Goal: Information Seeking & Learning: Learn about a topic

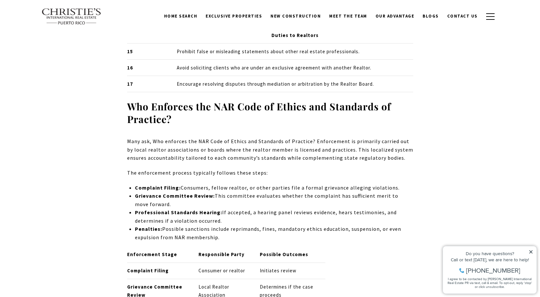
scroll to position [942, 0]
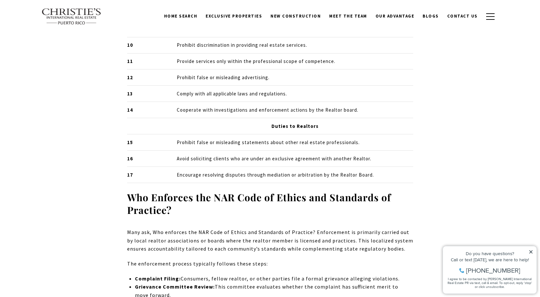
drag, startPoint x: 495, startPoint y: 98, endPoint x: 489, endPoint y: 92, distance: 8.0
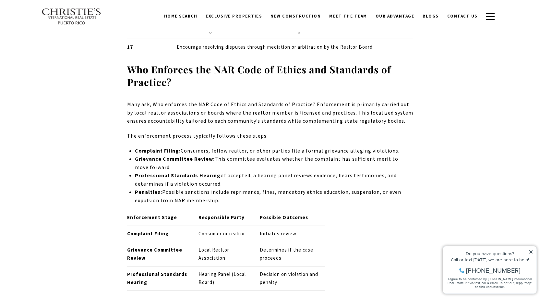
scroll to position [1072, 0]
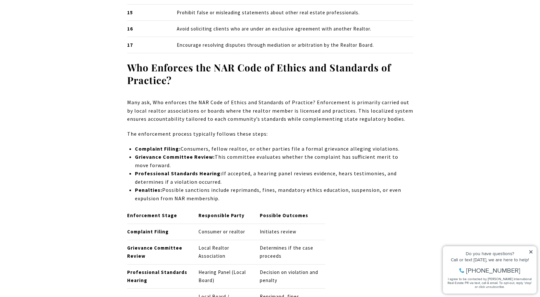
click at [530, 249] on div "Do you have questions? Call or text [DATE], we are here to help! [PHONE_NUMBER]…" at bounding box center [489, 269] width 93 height 47
click at [532, 251] on icon at bounding box center [531, 251] width 5 height 5
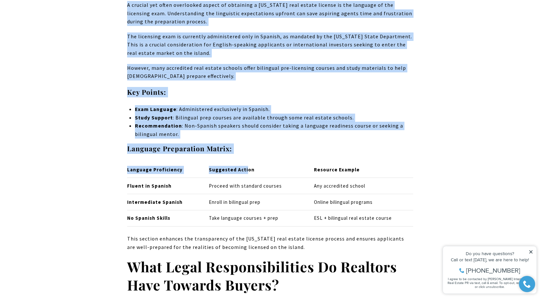
scroll to position [1818, 0]
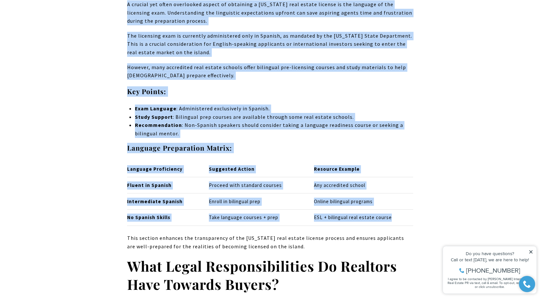
drag, startPoint x: 126, startPoint y: 82, endPoint x: 399, endPoint y: 195, distance: 294.9
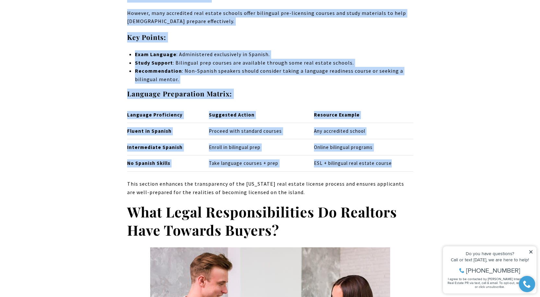
scroll to position [1883, 0]
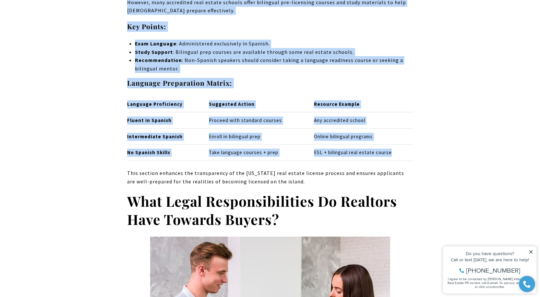
copy div "In [US_STATE], realtors must comply with stringent legal requirements to ensure…"
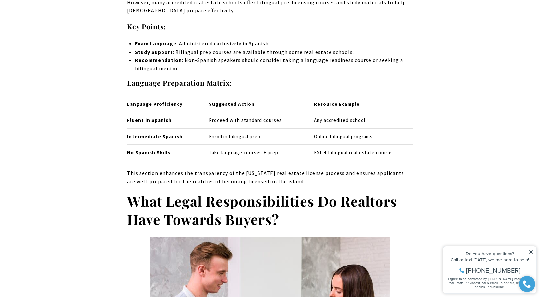
click at [413, 202] on h2 "What Legal Responsibilities Do Realtors Have Towards Buyers?" at bounding box center [270, 210] width 286 height 36
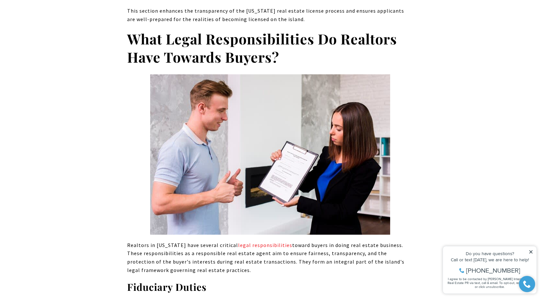
scroll to position [2077, 0]
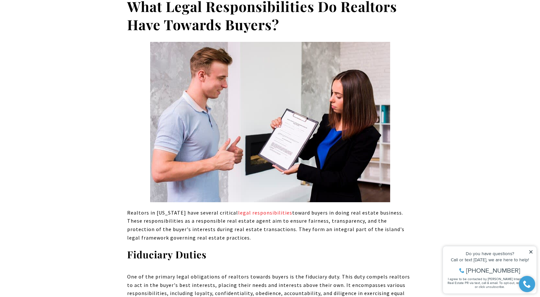
click at [387, 210] on p "Realtors in [US_STATE] have several critical legal responsibilities toward buye…" at bounding box center [270, 225] width 286 height 33
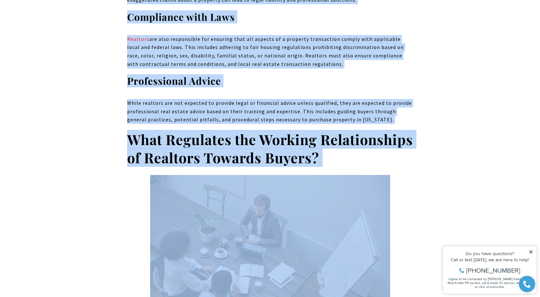
scroll to position [2499, 0]
drag, startPoint x: 127, startPoint y: 156, endPoint x: 346, endPoint y: 94, distance: 227.6
copy div "Loremips do Sitame Cons adip elitsed doeiusmo tempo incididuntutlabo etdolo mag…"
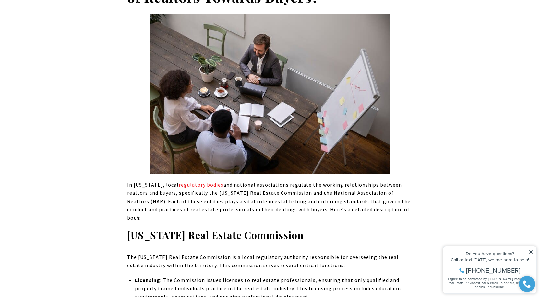
scroll to position [2661, 0]
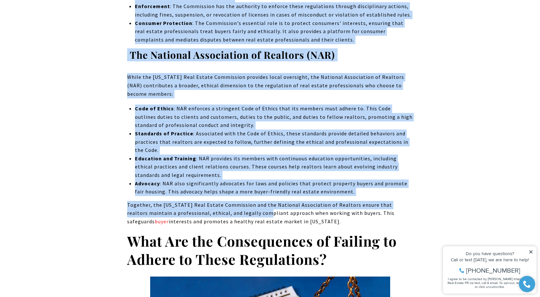
scroll to position [3018, 0]
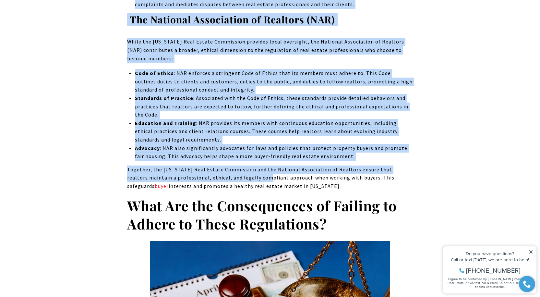
drag, startPoint x: 124, startPoint y: 155, endPoint x: 306, endPoint y: 153, distance: 181.6
copy div "In [US_STATE], local regulatory bodies and national associations regulate the w…"
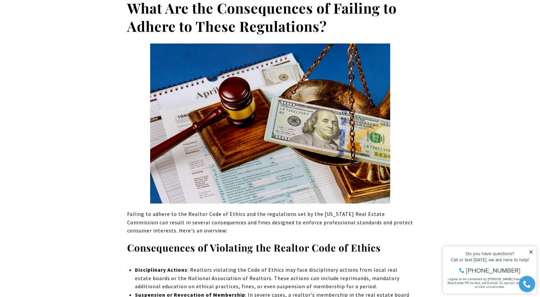
scroll to position [3277, 0]
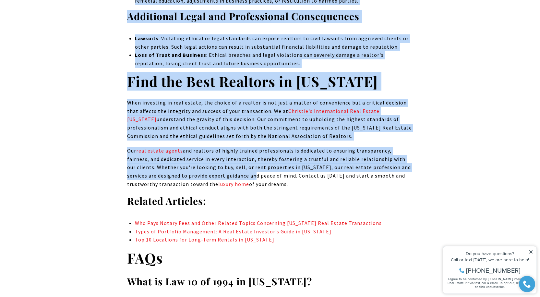
scroll to position [3699, 0]
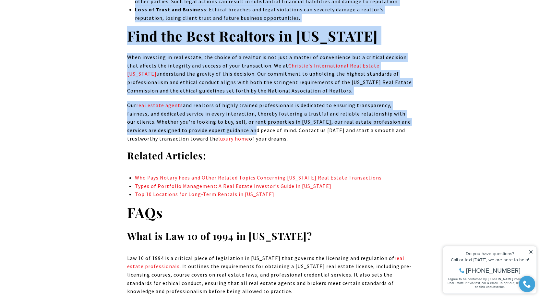
drag, startPoint x: 127, startPoint y: 86, endPoint x: 273, endPoint y: 98, distance: 146.7
copy div "Failing to adhere to the Realtor Code of Ethics and the regulations set by the …"
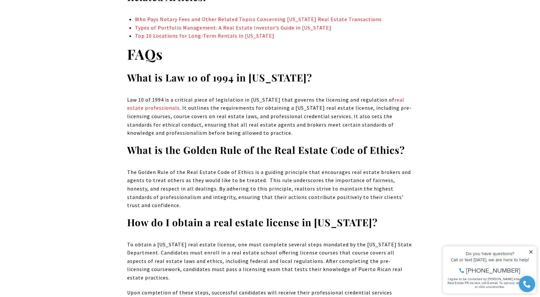
scroll to position [3926, 0]
